Goal: Obtain resource: Obtain resource

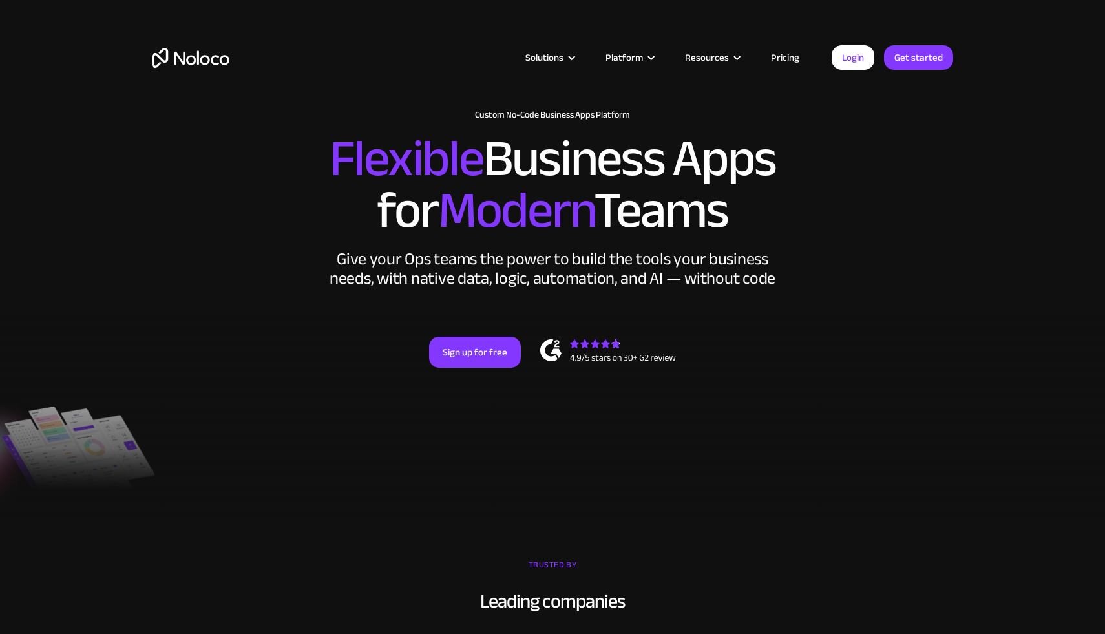
click at [801, 54] on link "Pricing" at bounding box center [785, 57] width 61 height 17
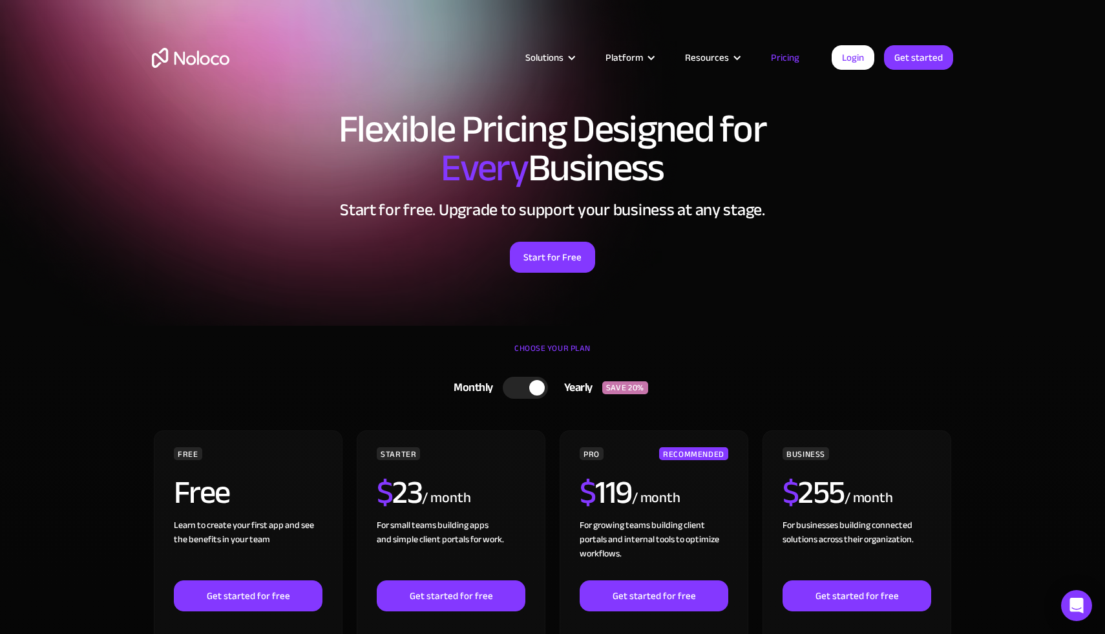
click at [522, 390] on div at bounding box center [525, 388] width 45 height 22
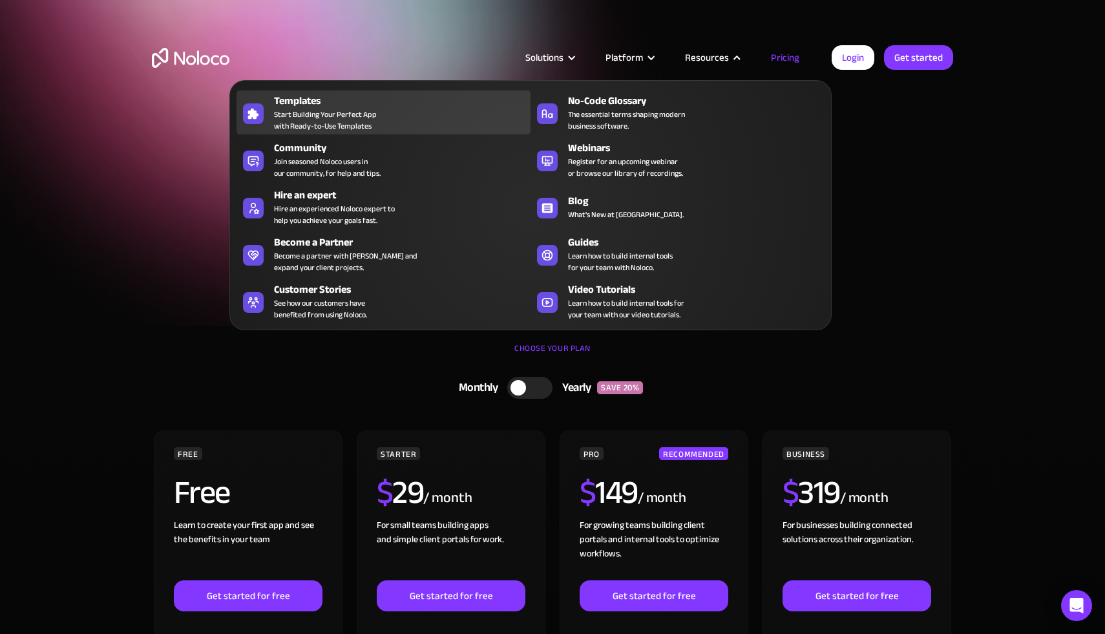
click at [293, 112] on span "Start Building Your Perfect App with Ready-to-Use Templates" at bounding box center [325, 120] width 103 height 23
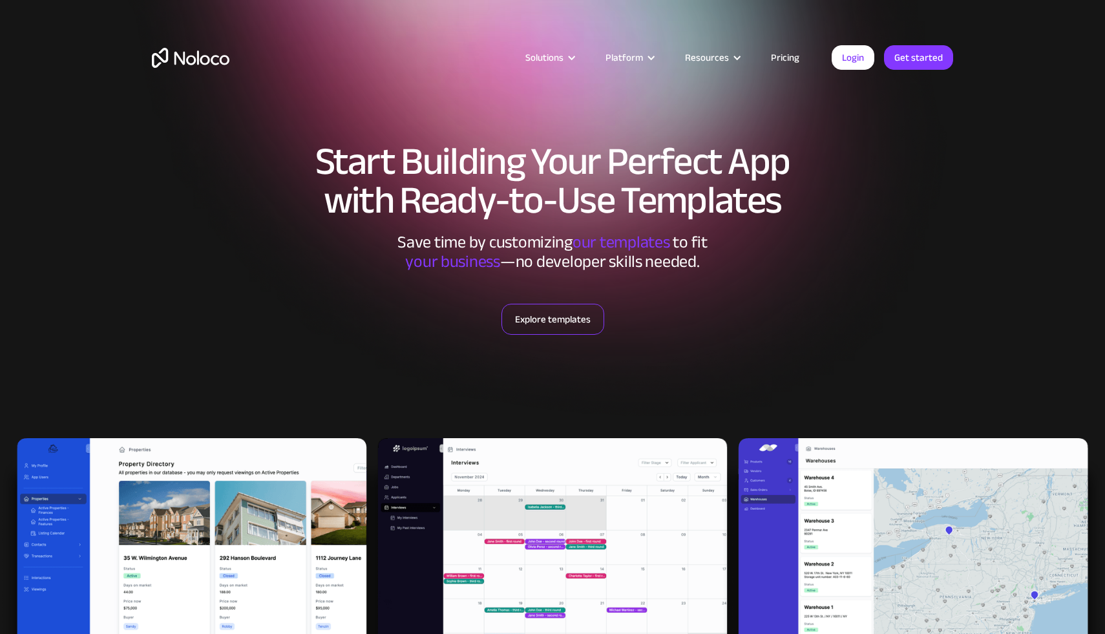
click at [567, 319] on link "Explore templates" at bounding box center [552, 319] width 103 height 31
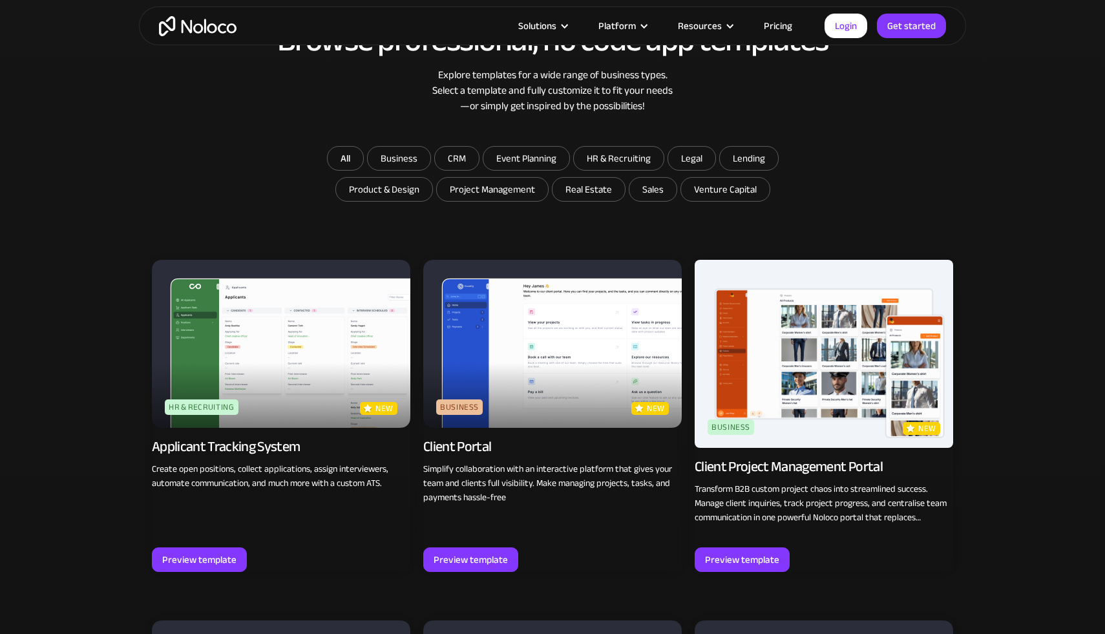
scroll to position [735, 0]
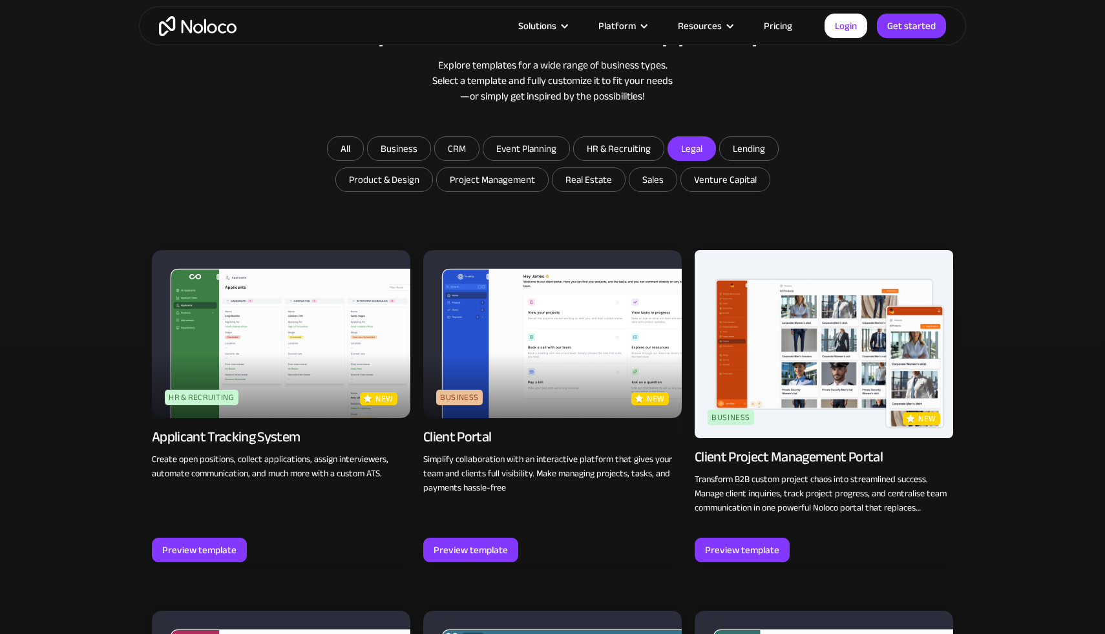
click at [430, 151] on input "Legal" at bounding box center [399, 148] width 63 height 23
checkbox input "true"
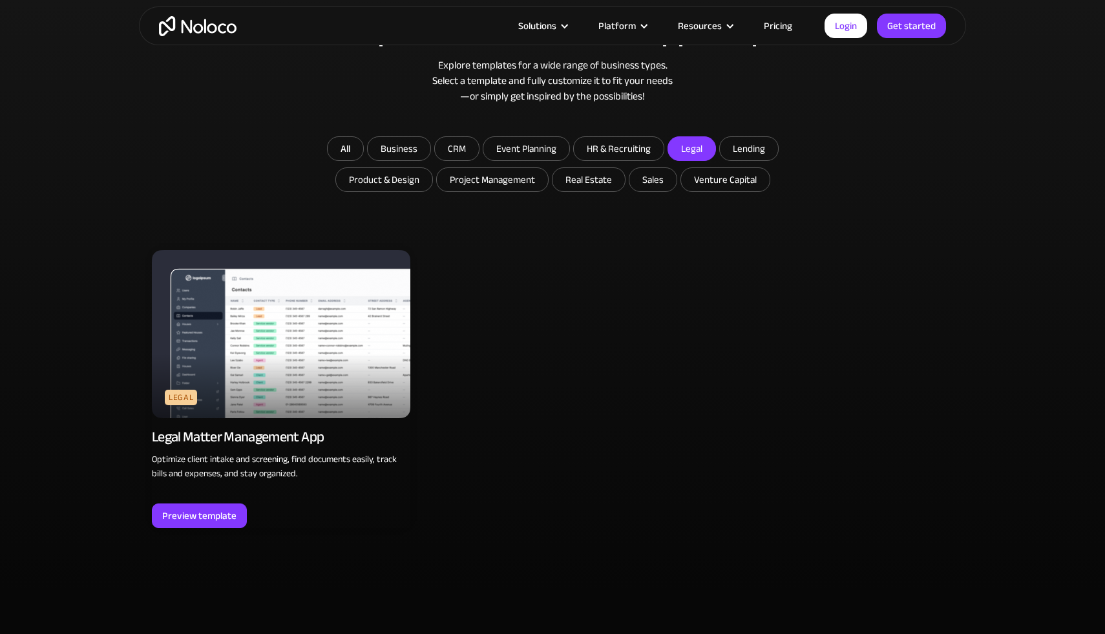
click at [267, 359] on img at bounding box center [281, 334] width 258 height 168
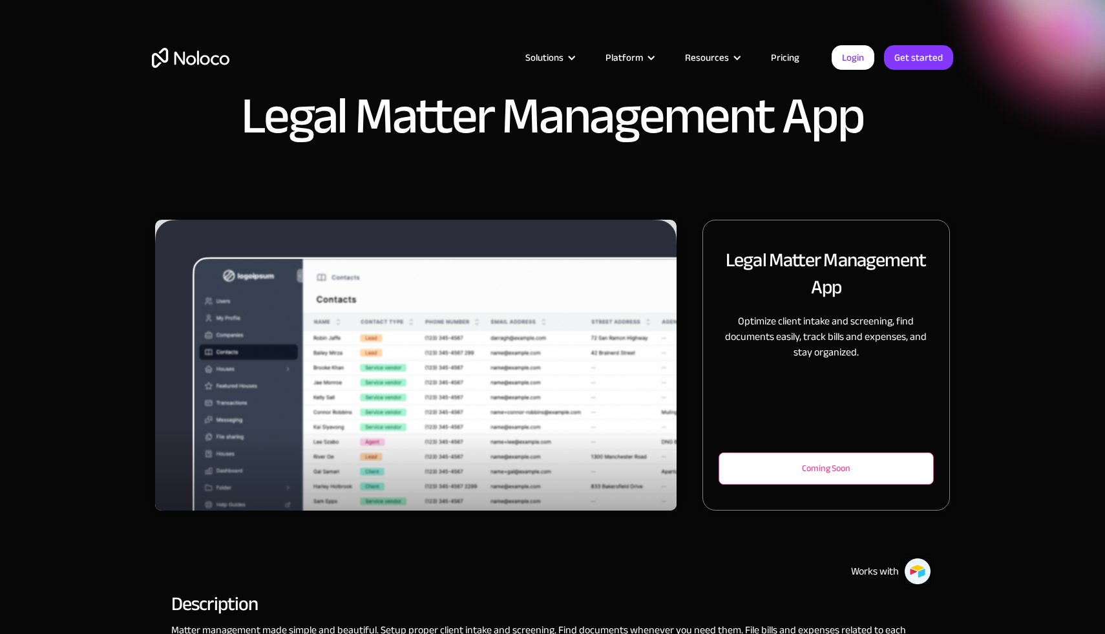
click at [758, 468] on div "Coming Soon" at bounding box center [826, 469] width 173 height 16
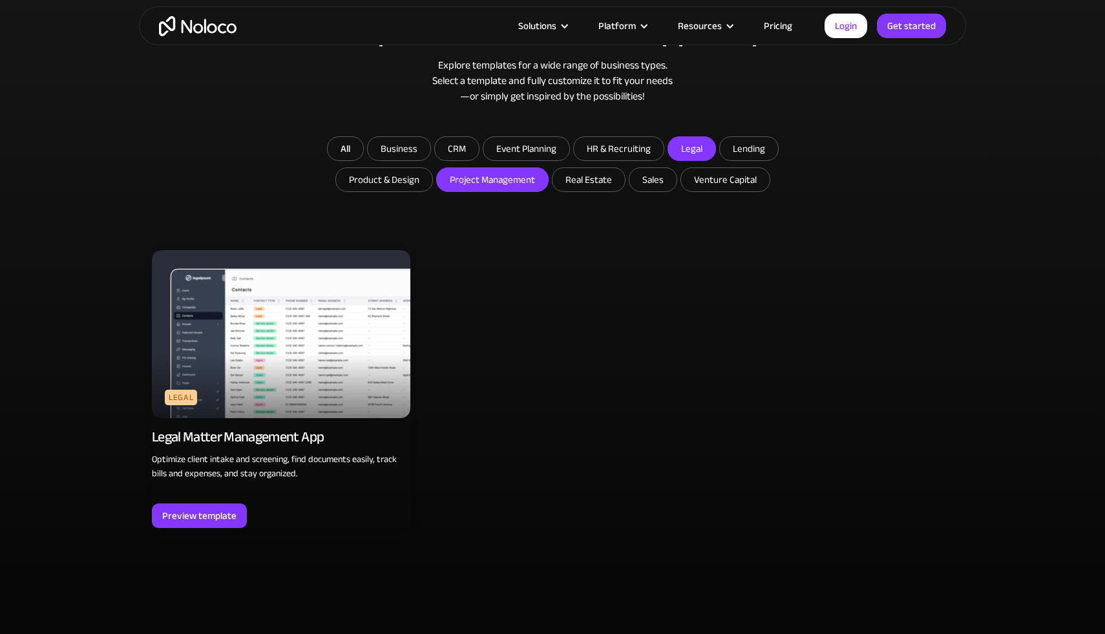
click at [430, 160] on input "Project Management" at bounding box center [399, 148] width 63 height 23
checkbox input "true"
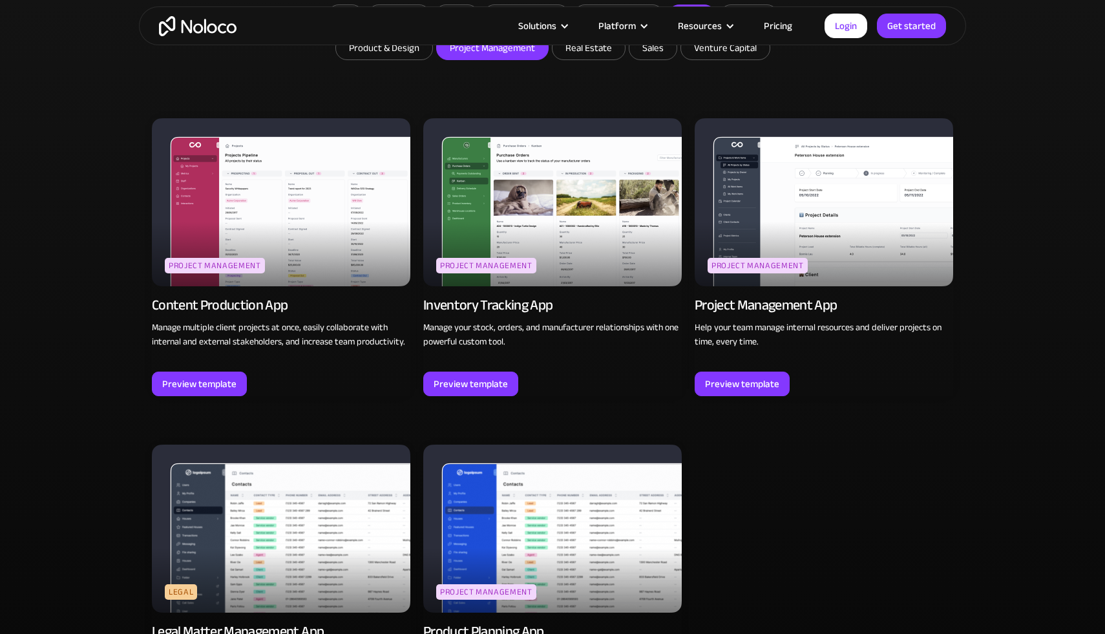
scroll to position [839, 0]
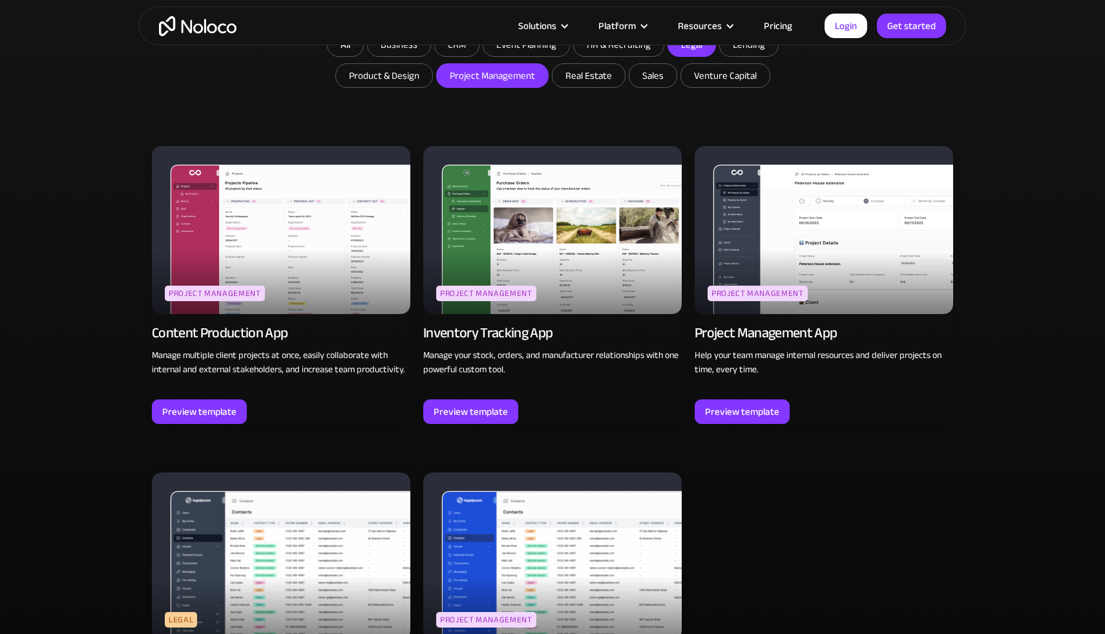
click at [813, 251] on img at bounding box center [824, 230] width 258 height 168
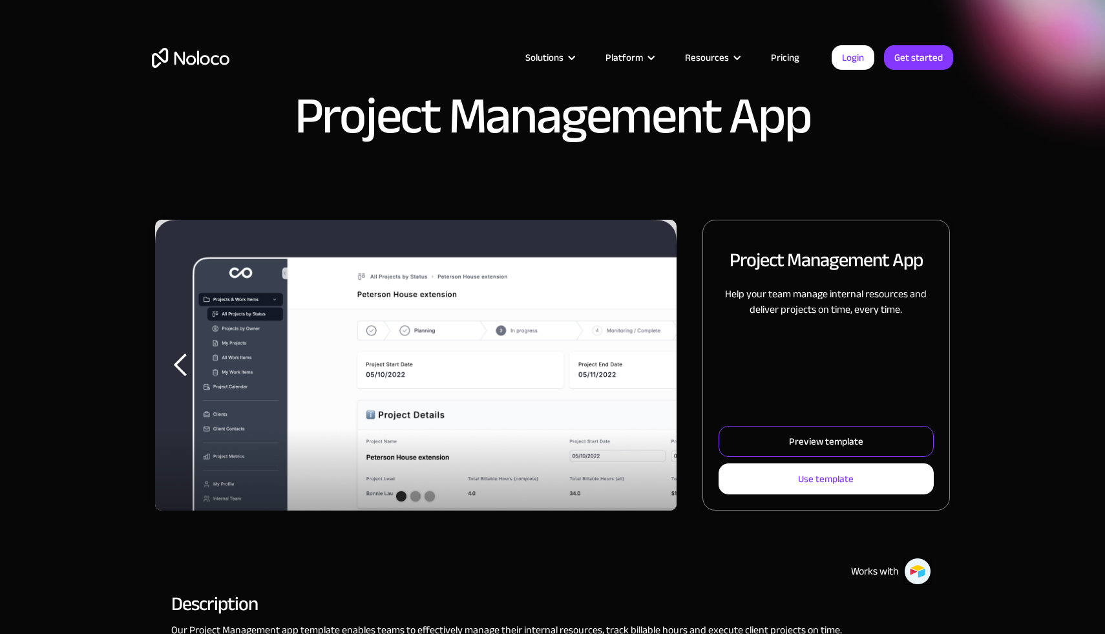
click at [810, 441] on div "Preview template" at bounding box center [826, 441] width 74 height 17
